Goal: Check status: Check status

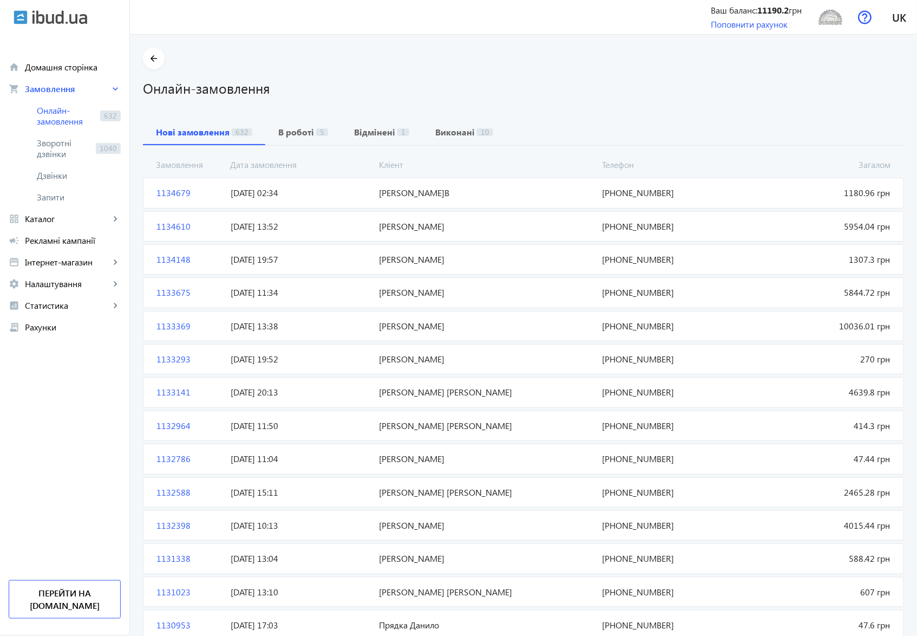
click at [158, 191] on span "1134679" at bounding box center [189, 193] width 74 height 12
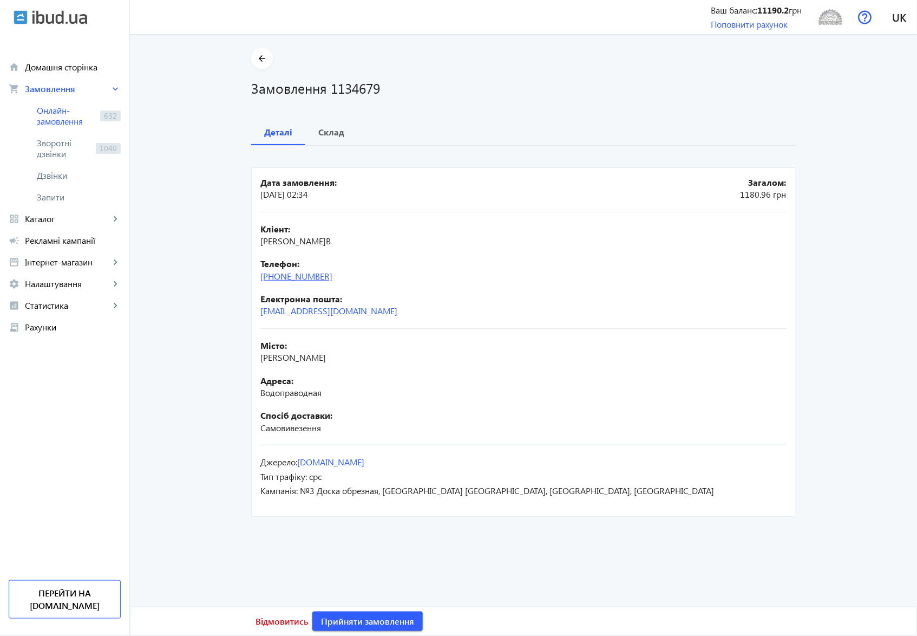
drag, startPoint x: 341, startPoint y: 279, endPoint x: 281, endPoint y: 278, distance: 60.7
click at [281, 278] on div "Телефон: [PHONE_NUMBER]" at bounding box center [523, 270] width 526 height 24
copy link "98)[PHONE_NUMBER]"
click at [333, 130] on b "Склад" at bounding box center [331, 132] width 26 height 9
